Goal: Check status: Check status

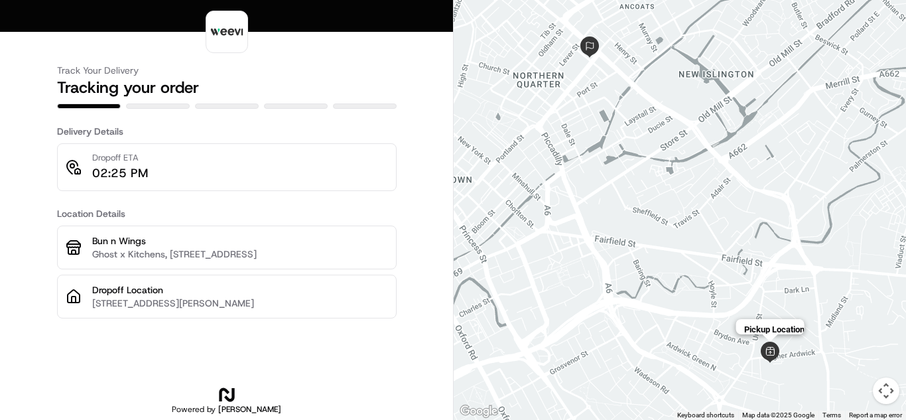
click at [769, 354] on img at bounding box center [770, 352] width 21 height 21
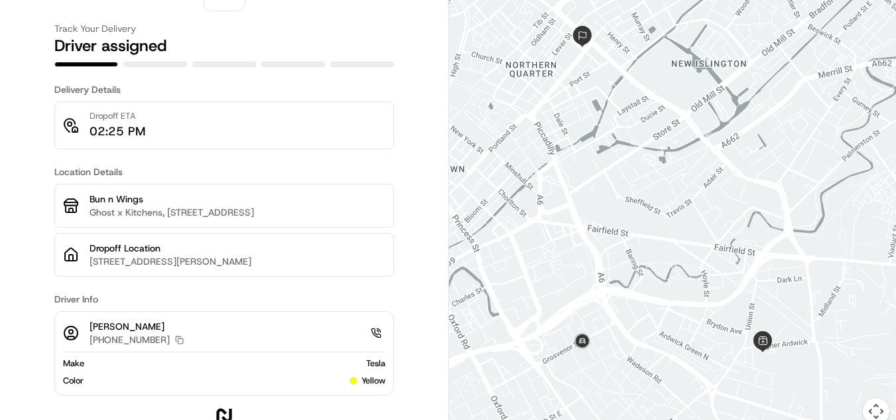
scroll to position [62, 0]
